Goal: Complete application form

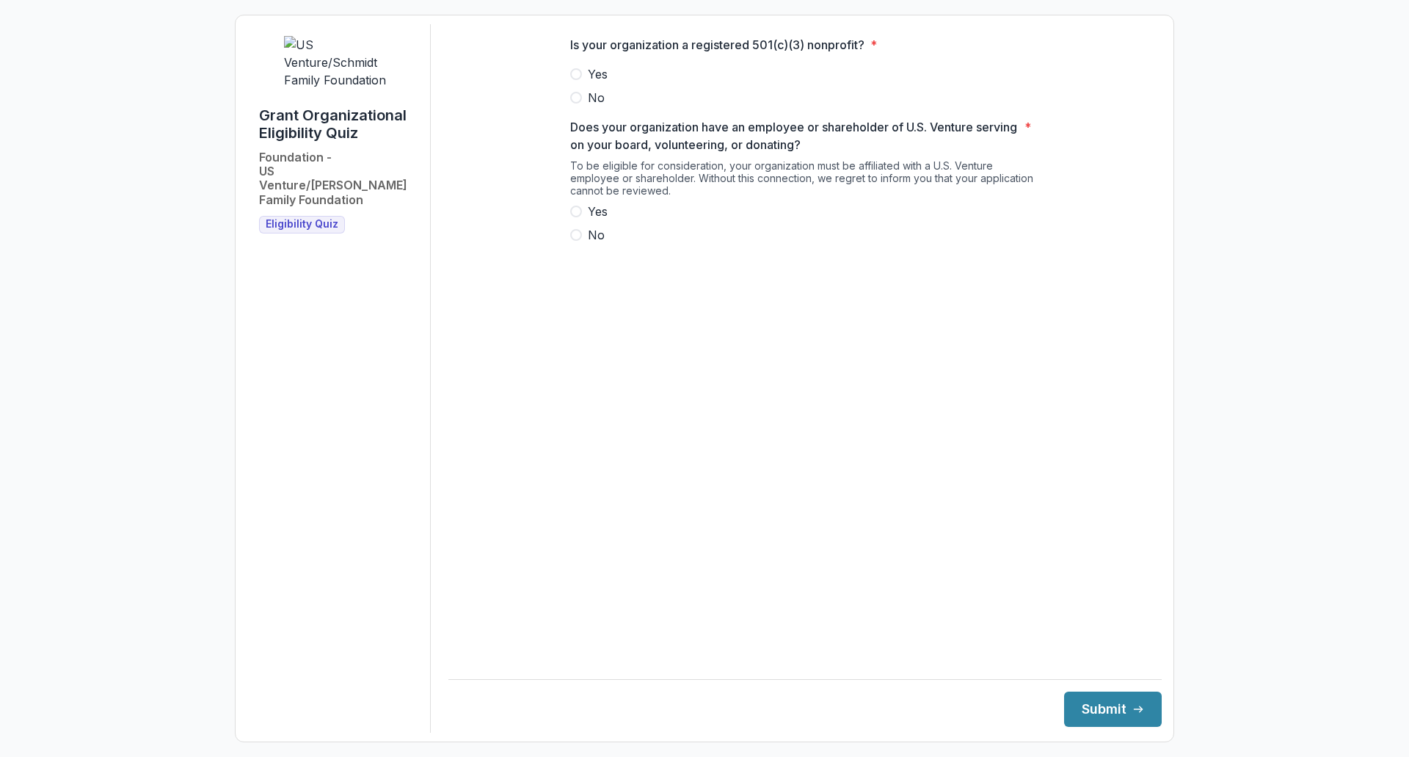
click at [576, 80] on span at bounding box center [576, 74] width 12 height 12
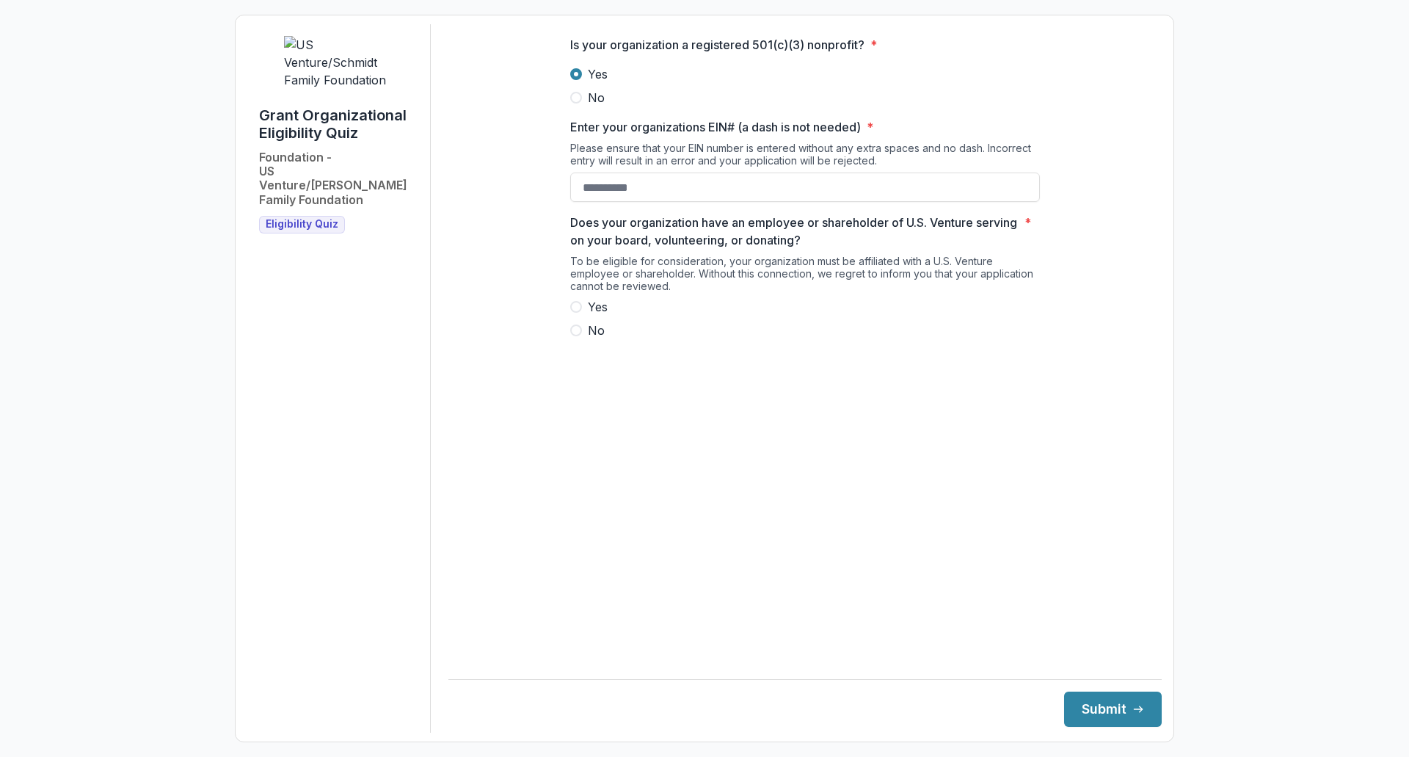
drag, startPoint x: 670, startPoint y: 190, endPoint x: 478, endPoint y: 197, distance: 192.4
click at [478, 197] on div "Is your organization a registered 501(c)(3) nonprofit? * Yes No Enter your orga…" at bounding box center [804, 193] width 713 height 338
type input "**********"
click at [576, 313] on span at bounding box center [576, 307] width 12 height 12
click at [1132, 712] on icon "submit" at bounding box center [1138, 709] width 12 height 12
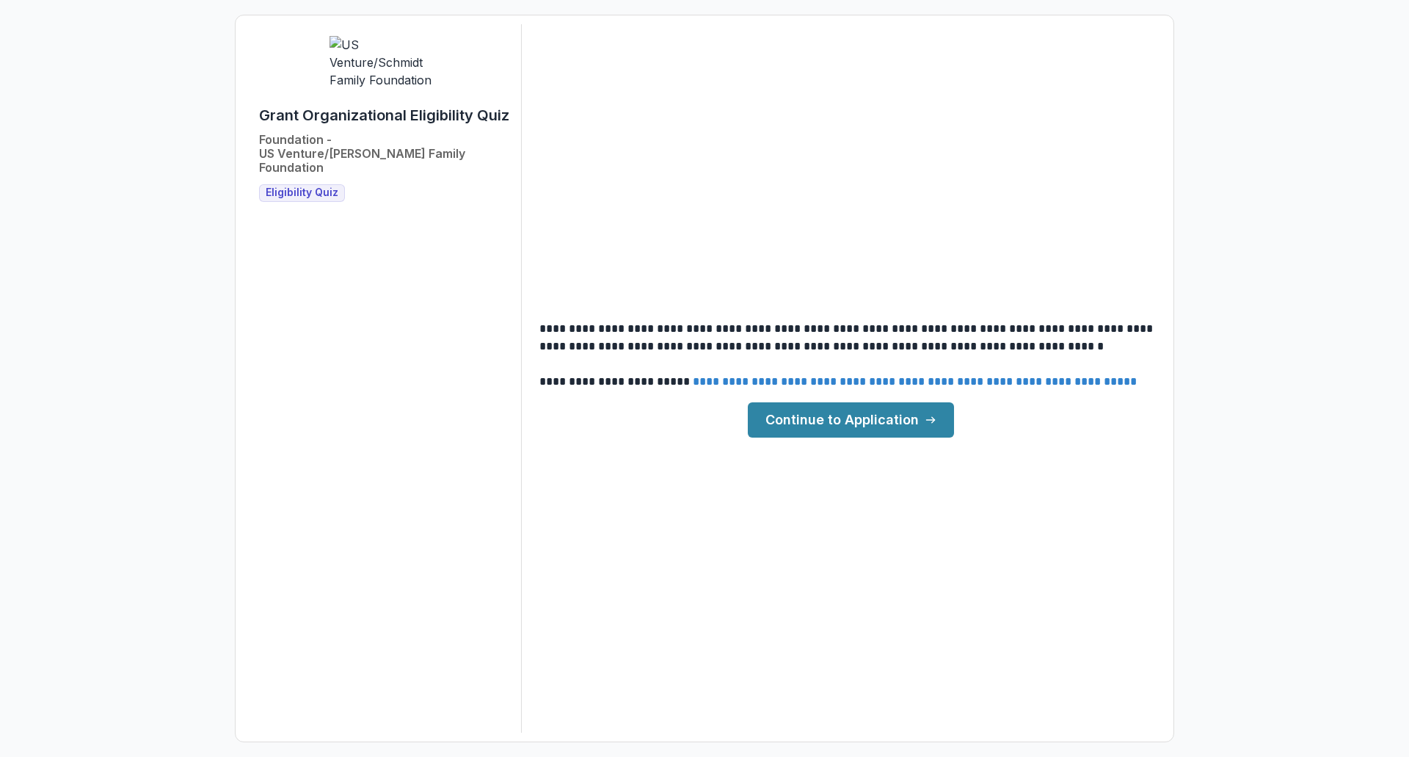
click at [842, 423] on link "Continue to Application" at bounding box center [851, 419] width 206 height 35
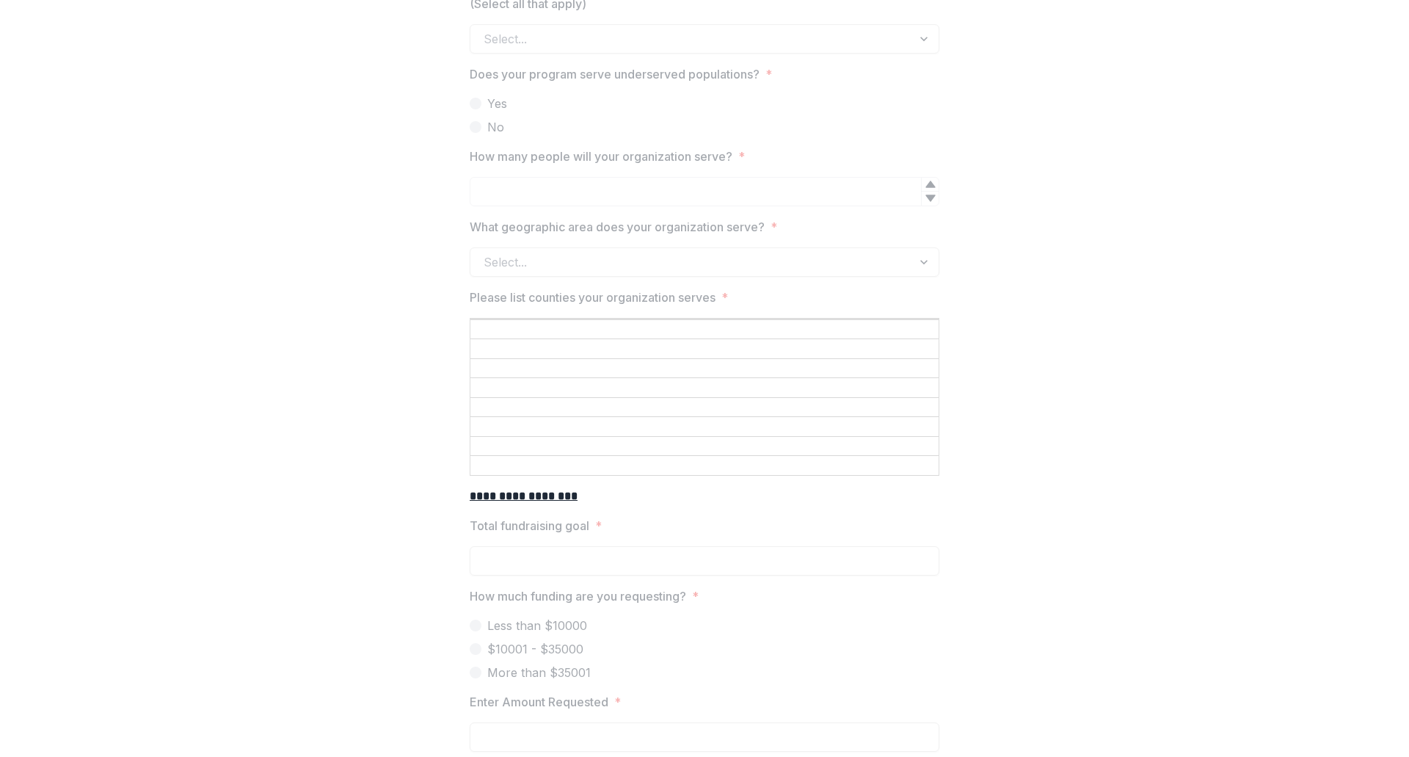
scroll to position [1835, 0]
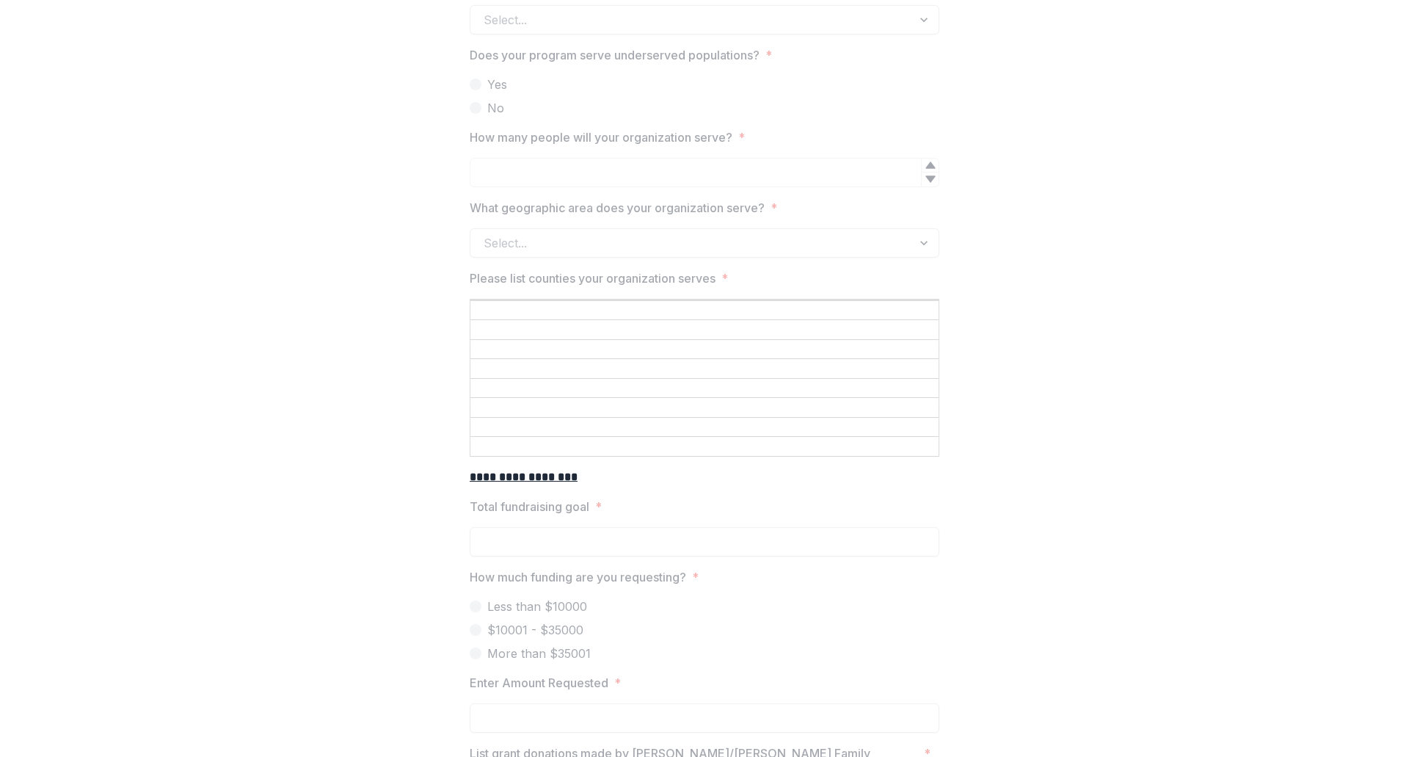
click at [731, 247] on div "Select..." at bounding box center [705, 242] width 470 height 29
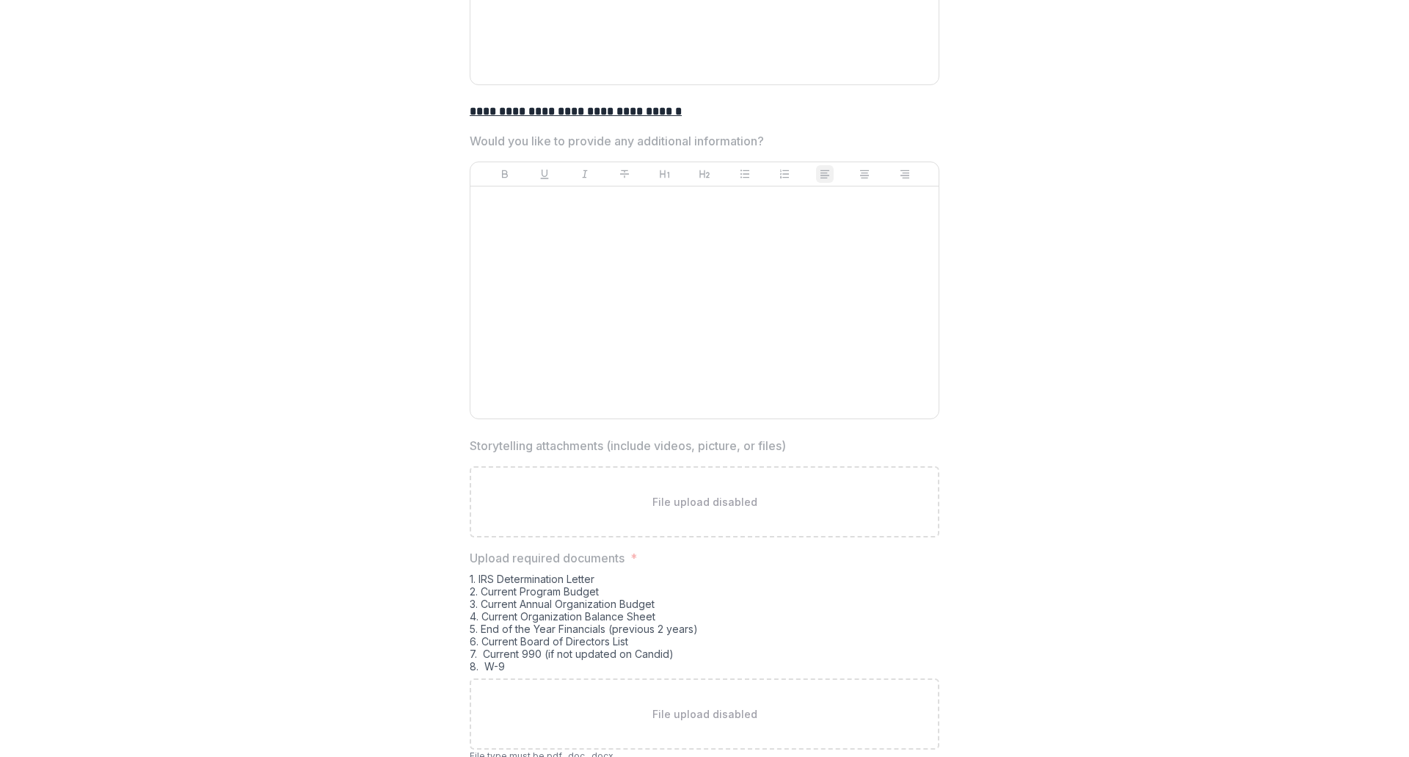
scroll to position [0, 0]
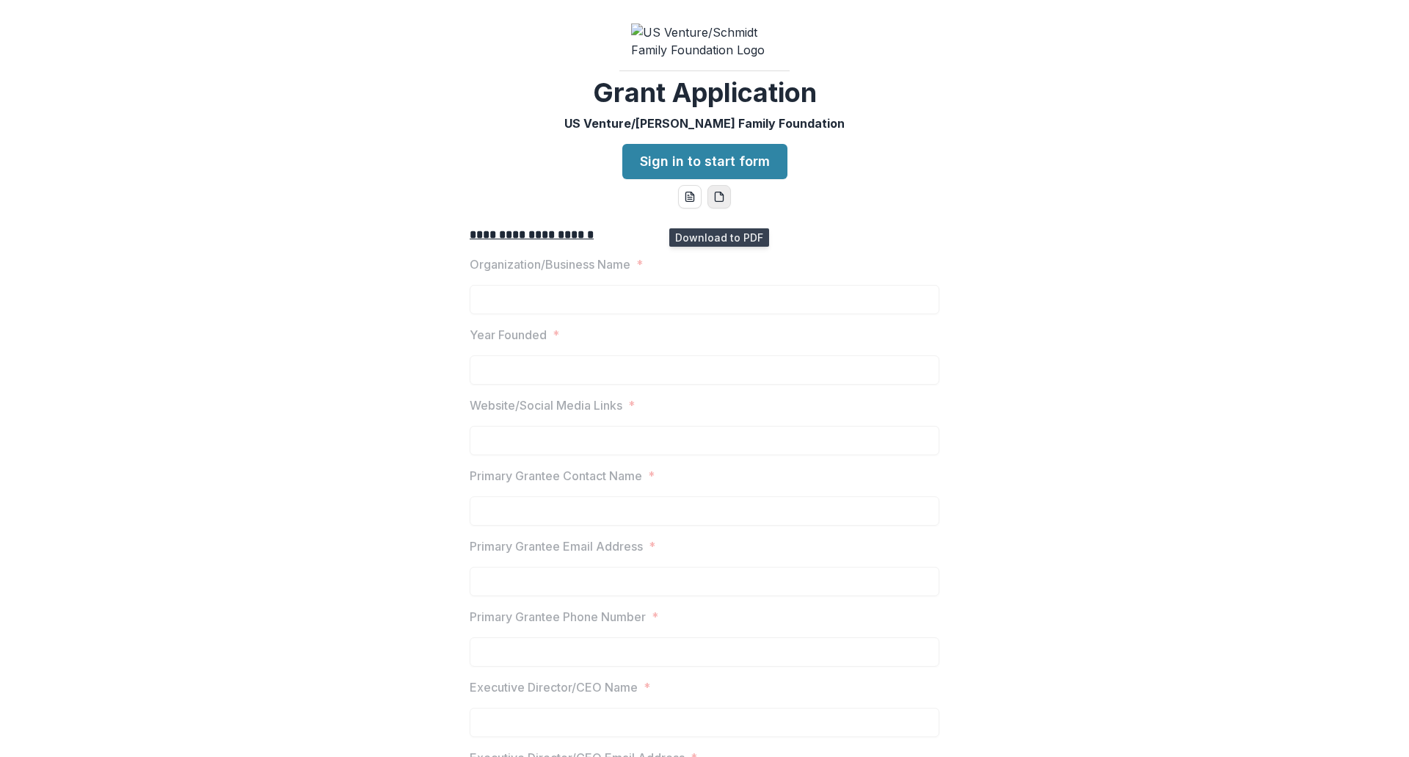
click at [720, 203] on icon "pdf-download" at bounding box center [719, 197] width 12 height 12
